Goal: Complete application form

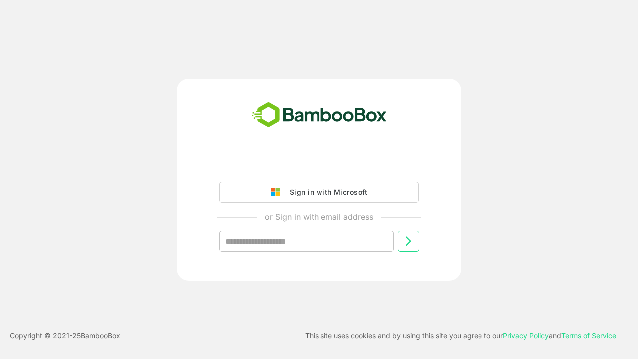
type input "**********"
click at [408, 241] on icon at bounding box center [408, 241] width 12 height 12
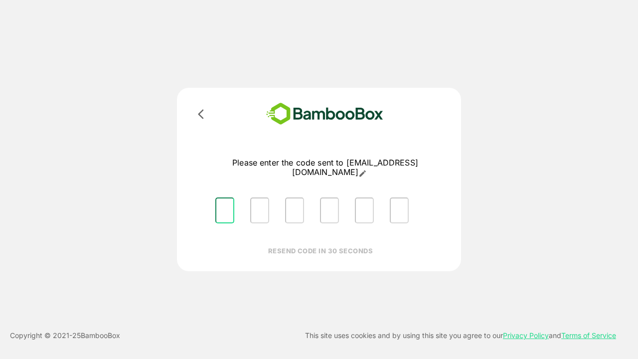
type input "*"
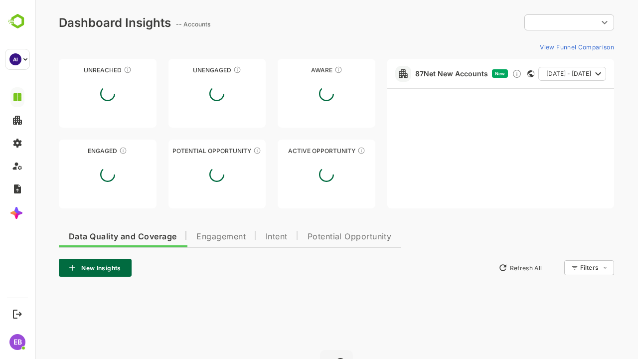
type input "**********"
